Goal: Find specific page/section: Find specific page/section

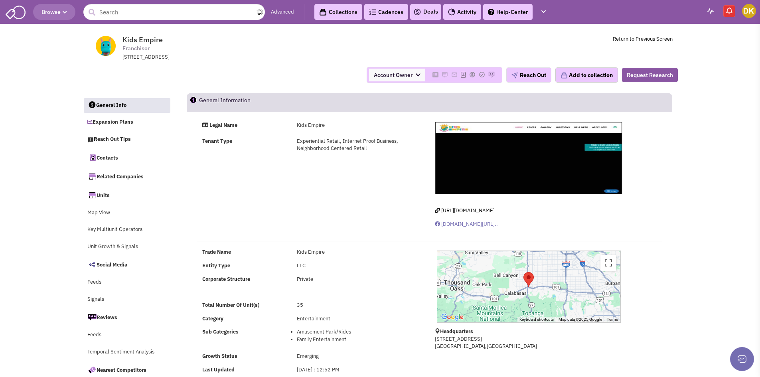
select select
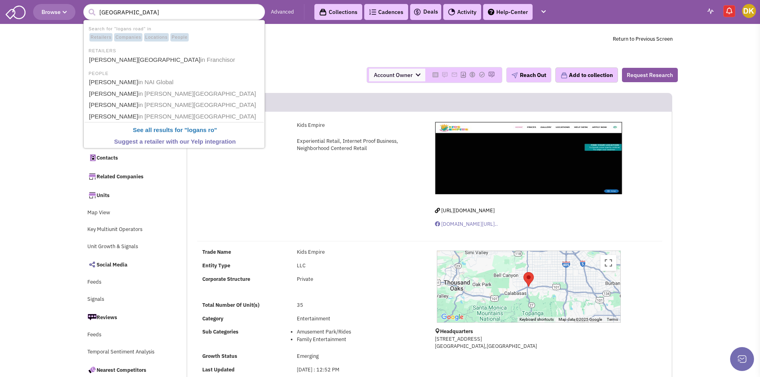
type input "[GEOGRAPHIC_DATA]"
click at [86, 6] on button "submit" at bounding box center [92, 12] width 12 height 12
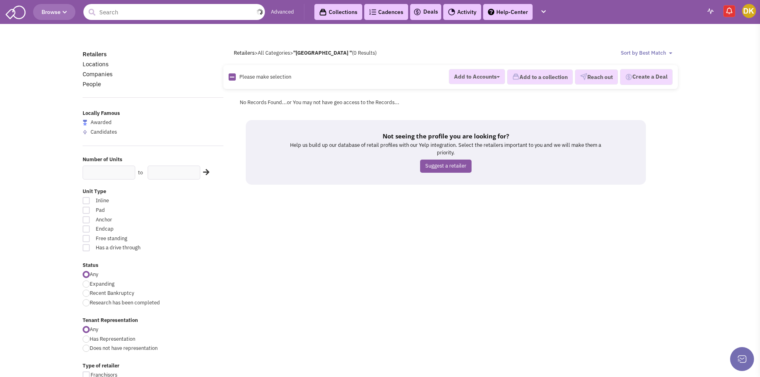
click at [194, 12] on input "text" at bounding box center [173, 12] width 181 height 16
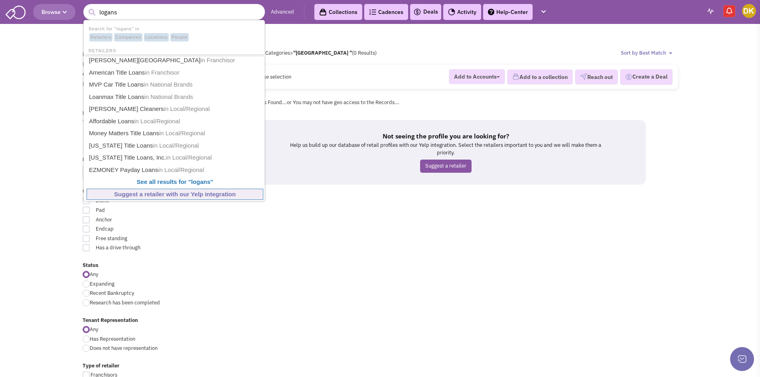
type input "logans"
drag, startPoint x: 0, startPoint y: 144, endPoint x: 0, endPoint y: 118, distance: 25.9
click at [0, 130] on body "Browse 0 logans Advanced Collections Cadences 0 Deals Activity Help-Center Tasks" at bounding box center [380, 356] width 760 height 713
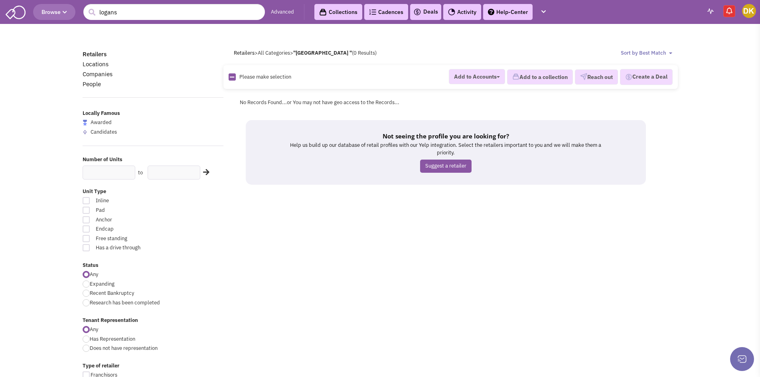
drag, startPoint x: 0, startPoint y: 107, endPoint x: 4, endPoint y: 102, distance: 6.3
click at [4, 102] on body "Browse 0 logans Advanced Collections Cadences 0 Deals Activity Help-Center Tasks" at bounding box center [380, 356] width 760 height 713
